Goal: Task Accomplishment & Management: Use online tool/utility

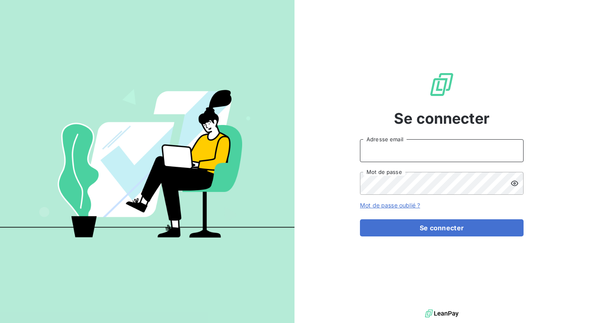
click at [416, 152] on input "Adresse email" at bounding box center [441, 150] width 163 height 23
click at [412, 152] on input "Adresse email" at bounding box center [441, 150] width 163 height 23
click at [396, 196] on form "Adresse email Mot de passe Mot de passe oublié ? Se connecter" at bounding box center [441, 187] width 163 height 97
click at [408, 157] on input "Adresse email" at bounding box center [441, 150] width 163 height 23
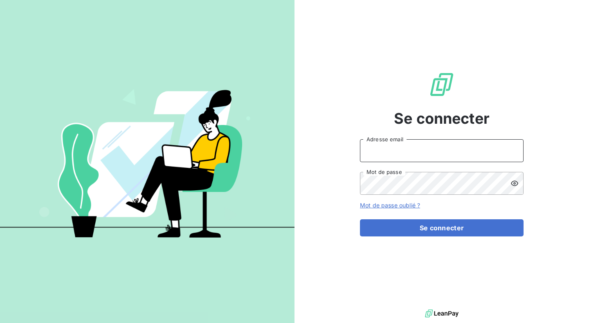
click at [419, 147] on input "Adresse email" at bounding box center [441, 150] width 163 height 23
click at [487, 153] on input "Adresse email" at bounding box center [441, 150] width 163 height 23
click at [498, 151] on input "Adresse email" at bounding box center [441, 150] width 163 height 23
click at [0, 323] on com-1password-button at bounding box center [0, 323] width 0 height 0
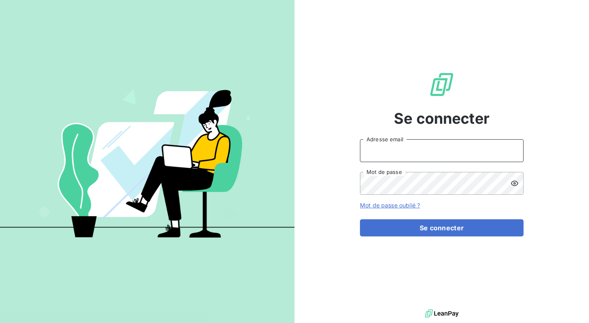
click at [0, 323] on com-1password-button at bounding box center [0, 323] width 0 height 0
click at [466, 156] on input "Adresse email" at bounding box center [441, 150] width 163 height 23
click at [0, 323] on com-1password-button at bounding box center [0, 323] width 0 height 0
type input "[EMAIL_ADDRESS][DOMAIN_NAME]"
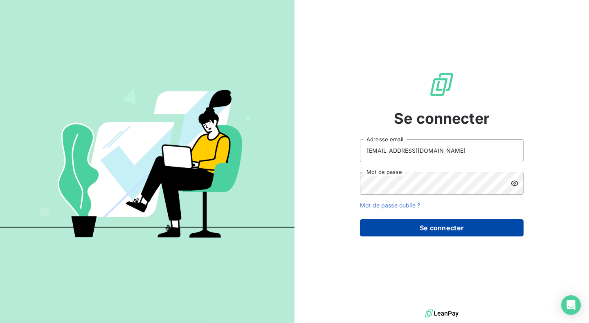
click at [435, 224] on button "Se connecter" at bounding box center [441, 227] width 163 height 17
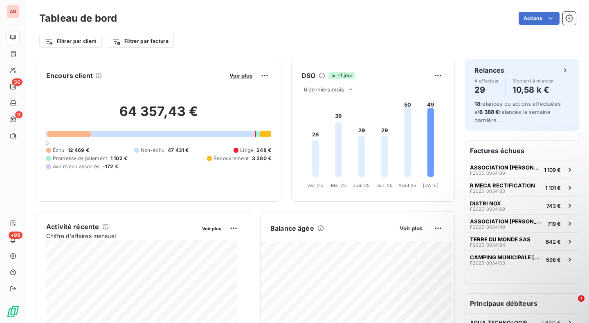
click at [303, 141] on foreignobject at bounding box center [372, 142] width 163 height 97
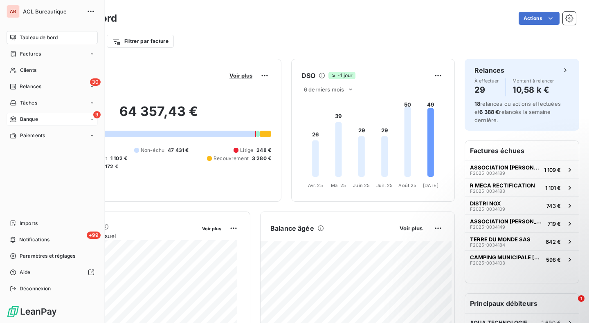
click at [25, 120] on span "Banque" at bounding box center [29, 119] width 18 height 7
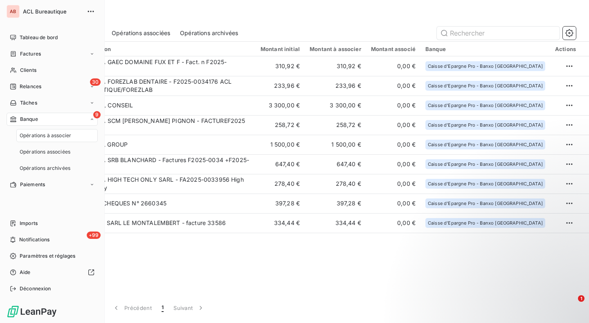
click at [43, 134] on span "Opérations à associer" at bounding box center [45, 135] width 51 height 7
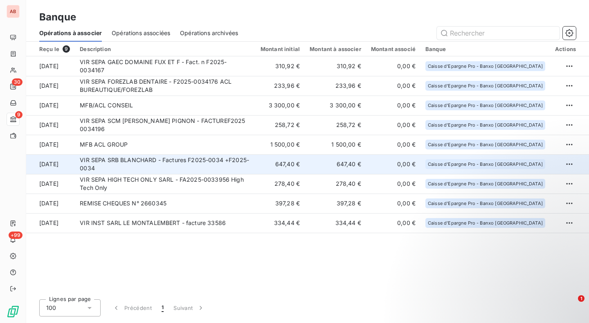
click at [271, 164] on td "647,40 €" at bounding box center [279, 164] width 49 height 20
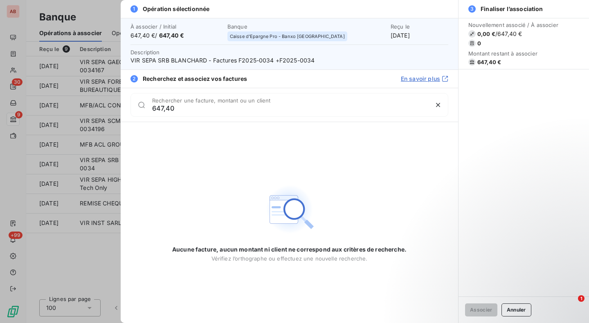
drag, startPoint x: 175, startPoint y: 110, endPoint x: 130, endPoint y: 109, distance: 44.6
click at [130, 109] on div "647,40 Rechercher une facture, montant ou un client" at bounding box center [289, 105] width 318 height 24
click at [173, 108] on input "blanchard" at bounding box center [290, 108] width 276 height 8
type input "srb"
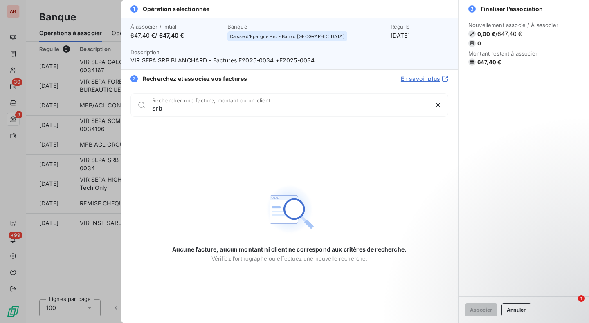
click at [159, 112] on input "srb" at bounding box center [290, 108] width 276 height 8
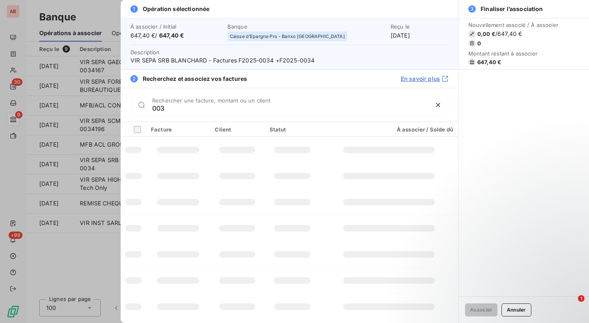
type input "0034"
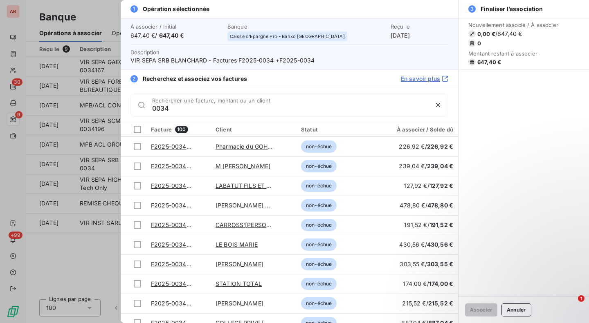
drag, startPoint x: 170, startPoint y: 109, endPoint x: 152, endPoint y: 107, distance: 18.5
click at [152, 107] on div "0034 Rechercher une facture, montant ou un client" at bounding box center [289, 105] width 318 height 24
